Goal: Task Accomplishment & Management: Use online tool/utility

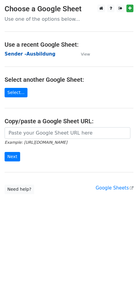
click at [38, 53] on strong "Sender -Ausbildung" at bounding box center [30, 53] width 51 height 5
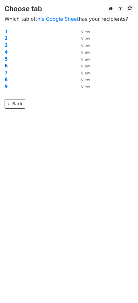
click at [5, 66] on strong "6" at bounding box center [6, 65] width 3 height 5
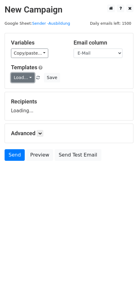
click at [28, 79] on link "Load..." at bounding box center [23, 77] width 24 height 9
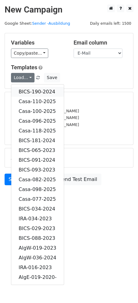
click at [37, 87] on link "BICS-190-2024" at bounding box center [37, 92] width 53 height 10
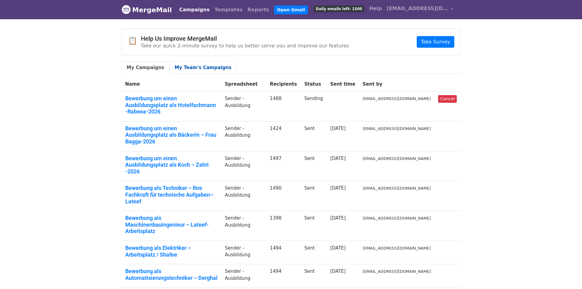
click at [200, 67] on link "My Team's Campaigns" at bounding box center [202, 67] width 67 height 13
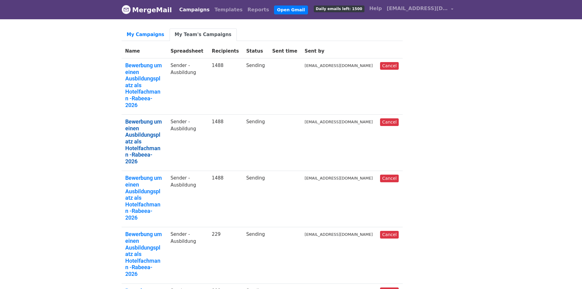
click at [154, 118] on link "Bewerbung um einen Ausbildungsplatz als Hotelfachmann -Rabeea-2026" at bounding box center [144, 141] width 38 height 46
click at [161, 67] on link "Bewerbung um einen Ausbildungsplatz als Hotelfachmann -Rabeea-2026" at bounding box center [144, 85] width 38 height 46
click at [162, 74] on link "Bewerbung um einen Ausbildungsplatz als Hotelfachmann -Rabeea-2026" at bounding box center [144, 85] width 38 height 46
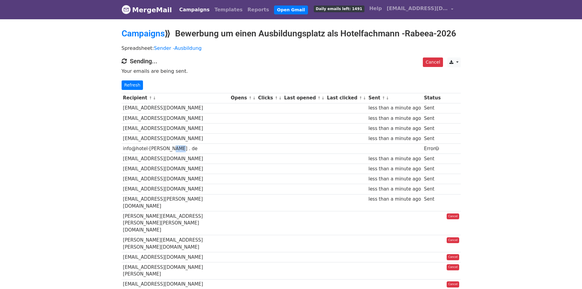
drag, startPoint x: 170, startPoint y: 150, endPoint x: 164, endPoint y: 149, distance: 5.5
click at [164, 149] on td "info@hotel-[PERSON_NAME] . de" at bounding box center [176, 149] width 108 height 10
drag, startPoint x: 491, startPoint y: 118, endPoint x: 454, endPoint y: 36, distance: 90.1
